Goal: Transaction & Acquisition: Purchase product/service

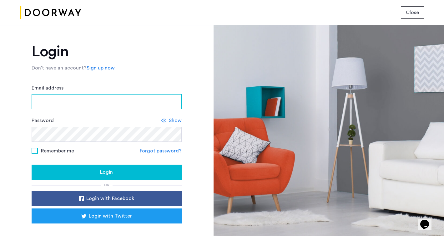
type input "**********"
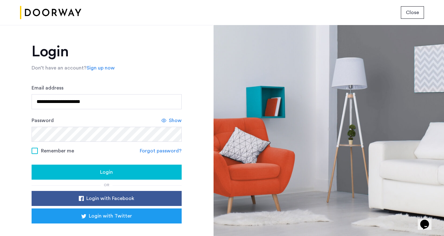
click at [157, 168] on button "Login" at bounding box center [107, 172] width 150 height 15
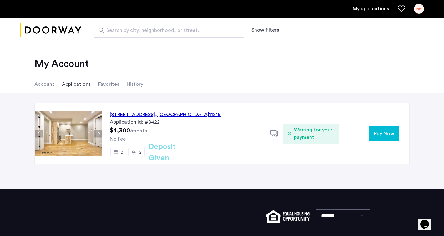
click at [385, 135] on span "Pay Now" at bounding box center [384, 134] width 20 height 8
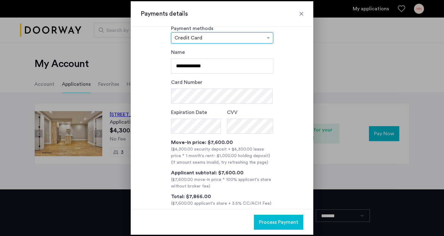
scroll to position [23, 0]
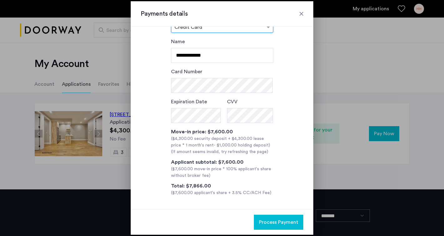
click at [377, 64] on div at bounding box center [222, 118] width 444 height 236
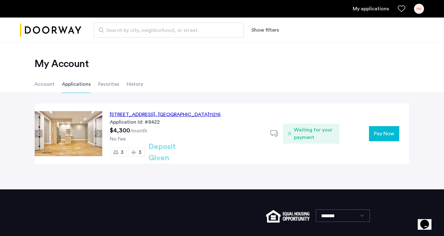
click at [417, 10] on div "HH" at bounding box center [419, 9] width 10 height 10
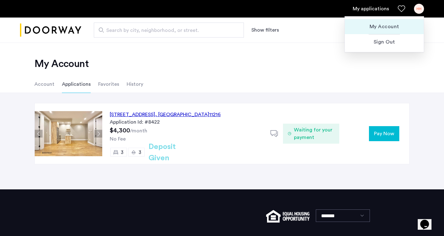
click at [399, 25] on span "My Account" at bounding box center [384, 27] width 69 height 8
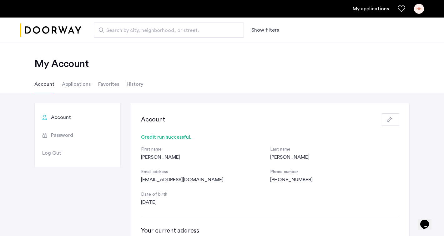
click at [68, 135] on span "Password" at bounding box center [62, 135] width 22 height 8
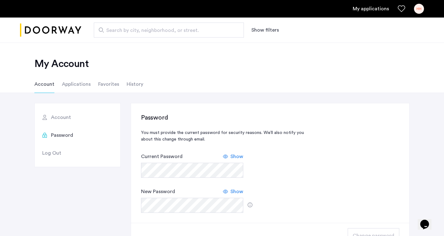
click at [240, 157] on span "Show" at bounding box center [237, 157] width 13 height 8
click at [368, 10] on link "My applications" at bounding box center [371, 9] width 36 height 8
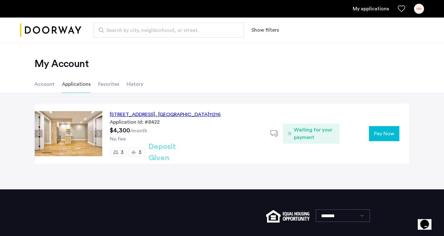
click at [378, 134] on span "Pay Now" at bounding box center [384, 134] width 20 height 8
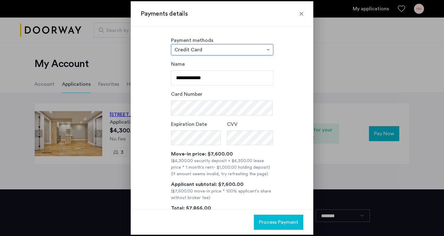
scroll to position [23, 0]
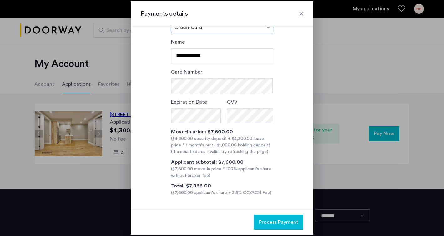
click at [300, 15] on div at bounding box center [302, 14] width 6 height 6
